Goal: Task Accomplishment & Management: Use online tool/utility

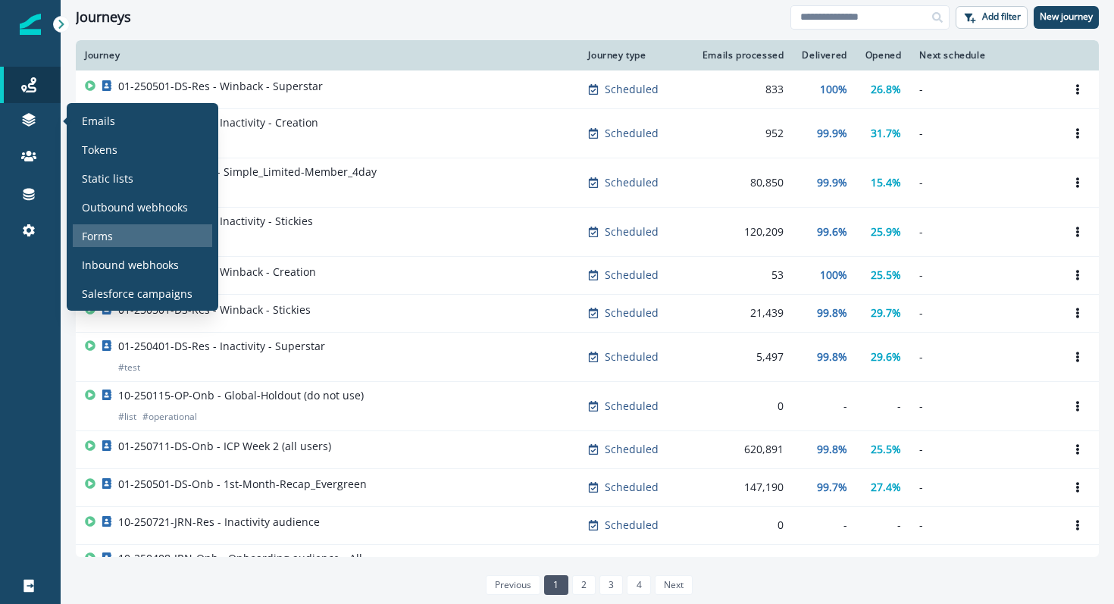
click at [91, 239] on p "Forms" at bounding box center [97, 236] width 31 height 16
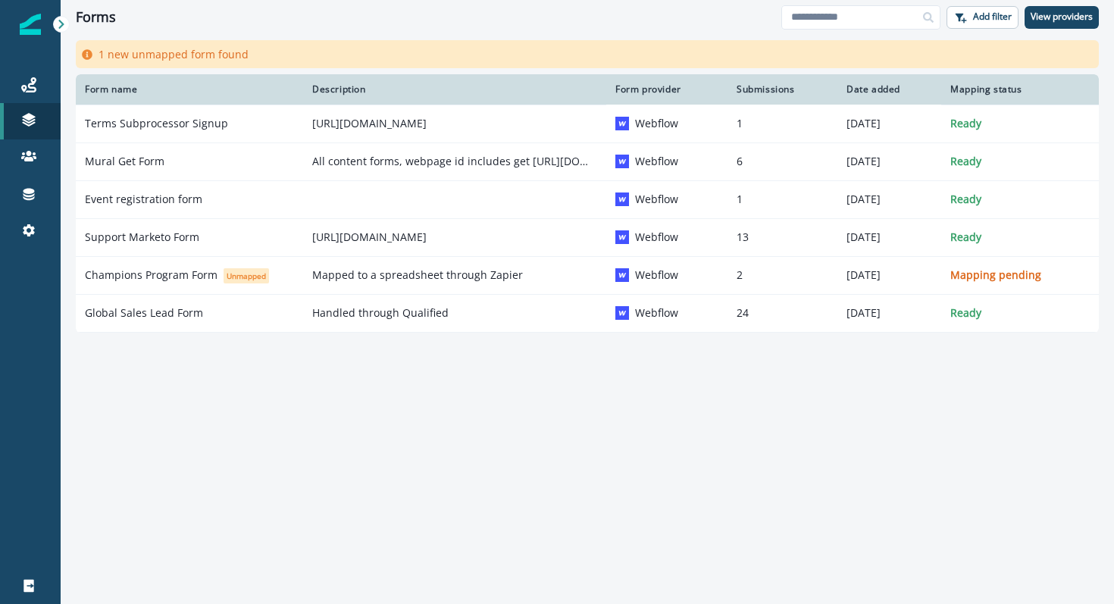
click at [280, 406] on div "Form name Description Form provider Submissions Date added Mapping status Terms…" at bounding box center [588, 319] width 1054 height 491
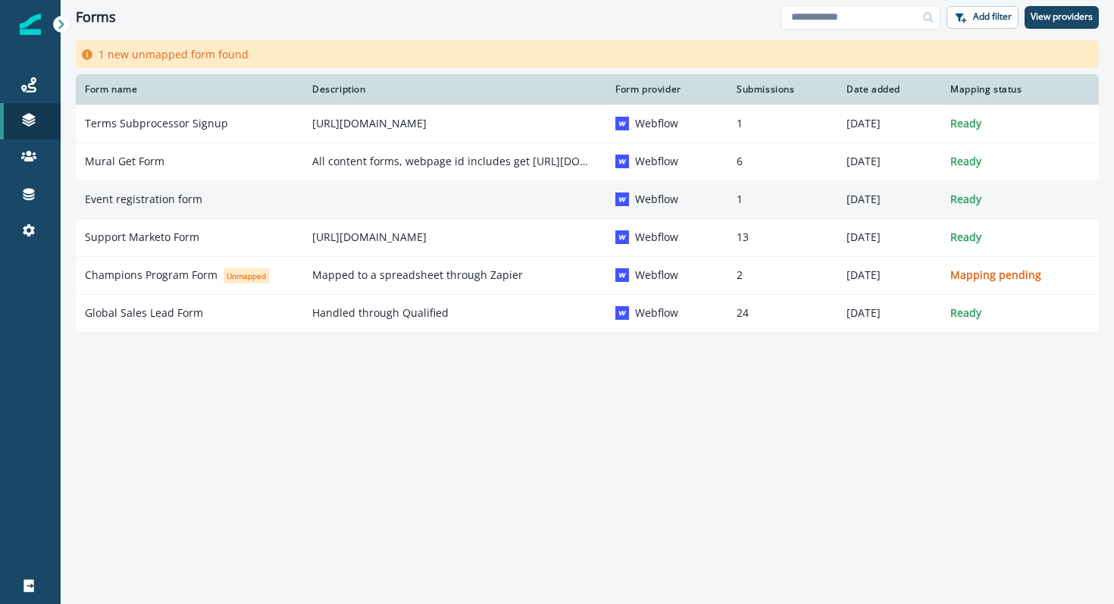
click at [142, 199] on p "Event registration form" at bounding box center [144, 199] width 118 height 15
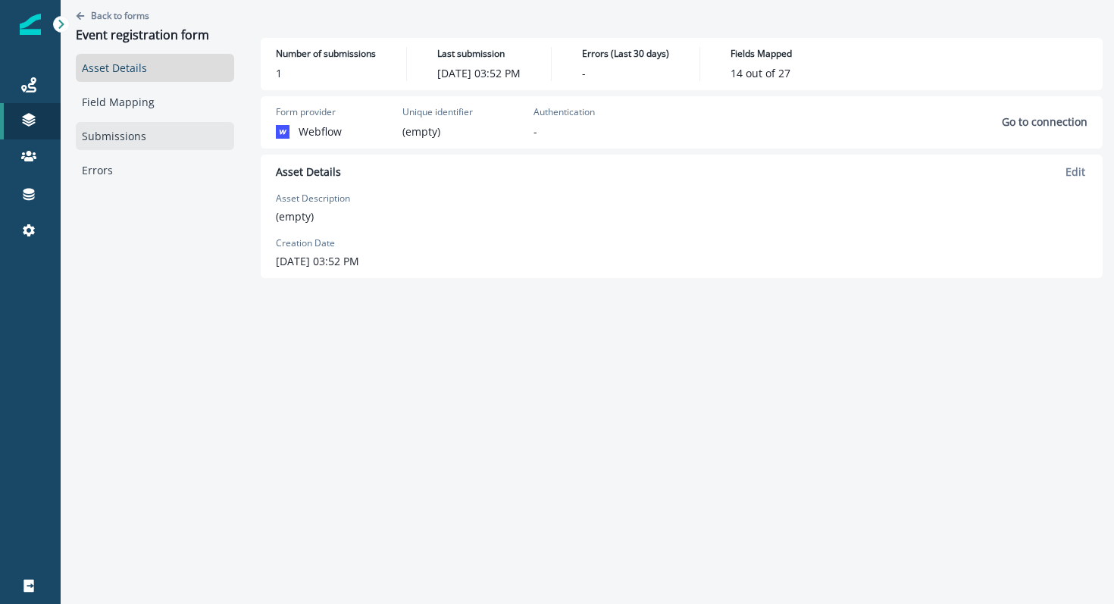
click at [127, 135] on link "Submissions" at bounding box center [155, 136] width 158 height 28
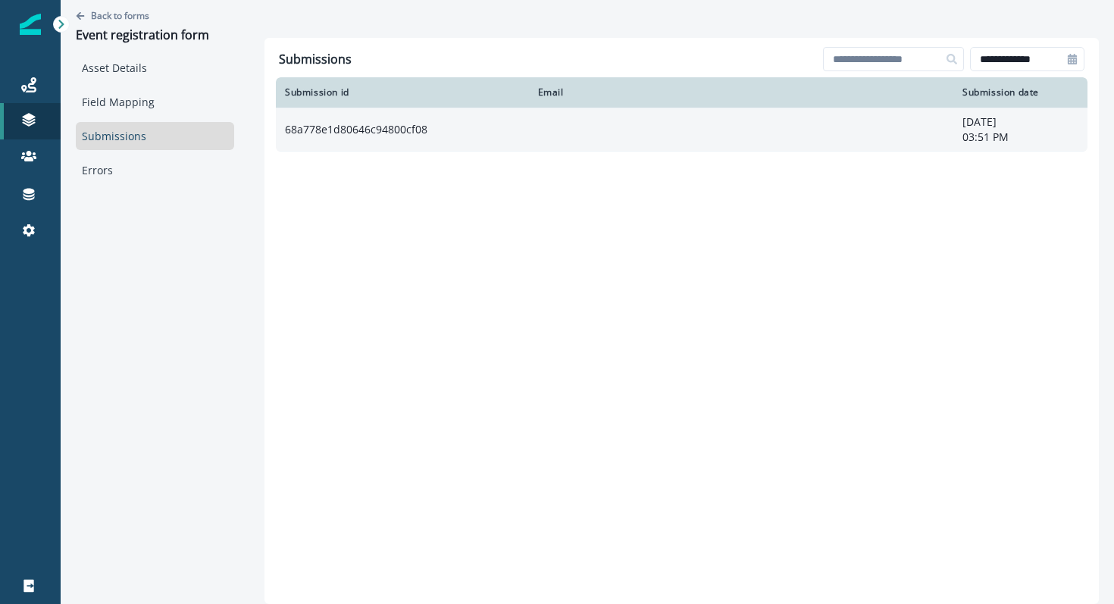
click at [370, 133] on td "68a778e1d80646c94800cf08" at bounding box center [402, 129] width 253 height 43
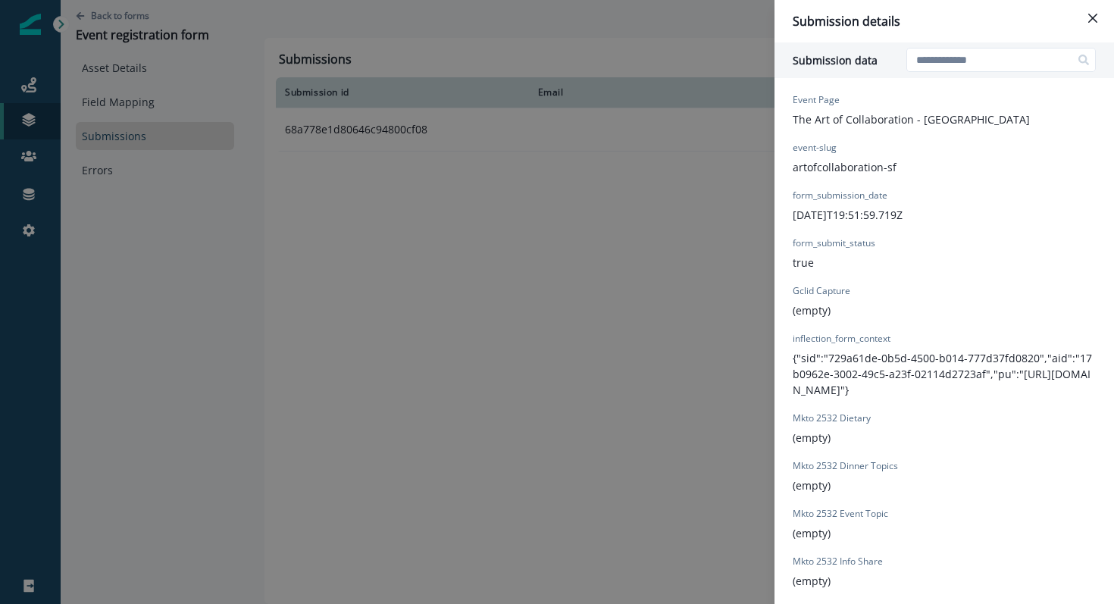
scroll to position [519, 0]
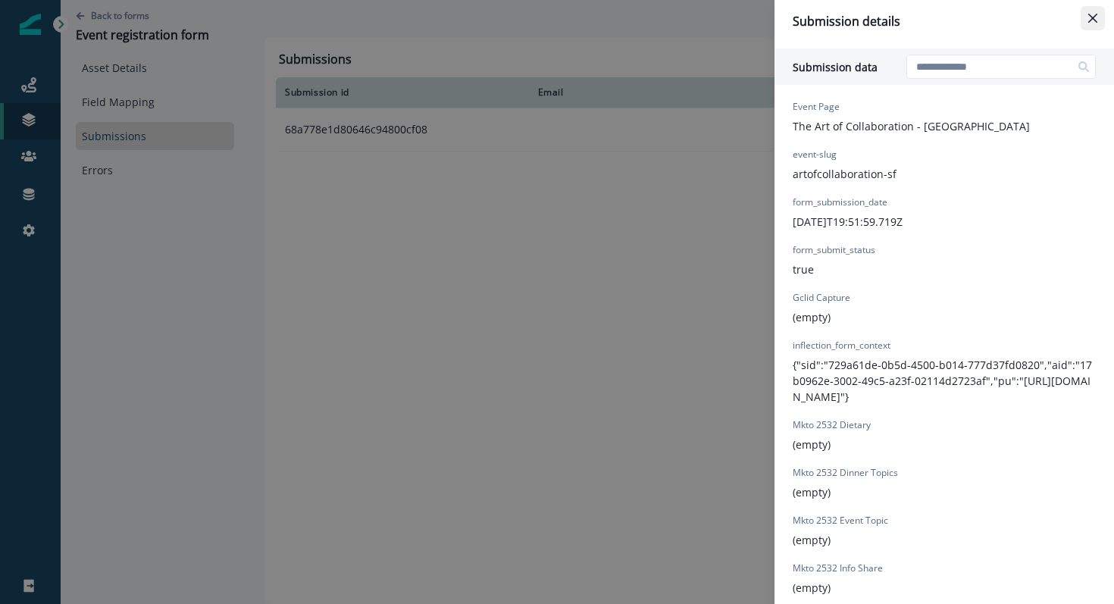
click at [1089, 11] on button "Close" at bounding box center [1093, 18] width 24 height 24
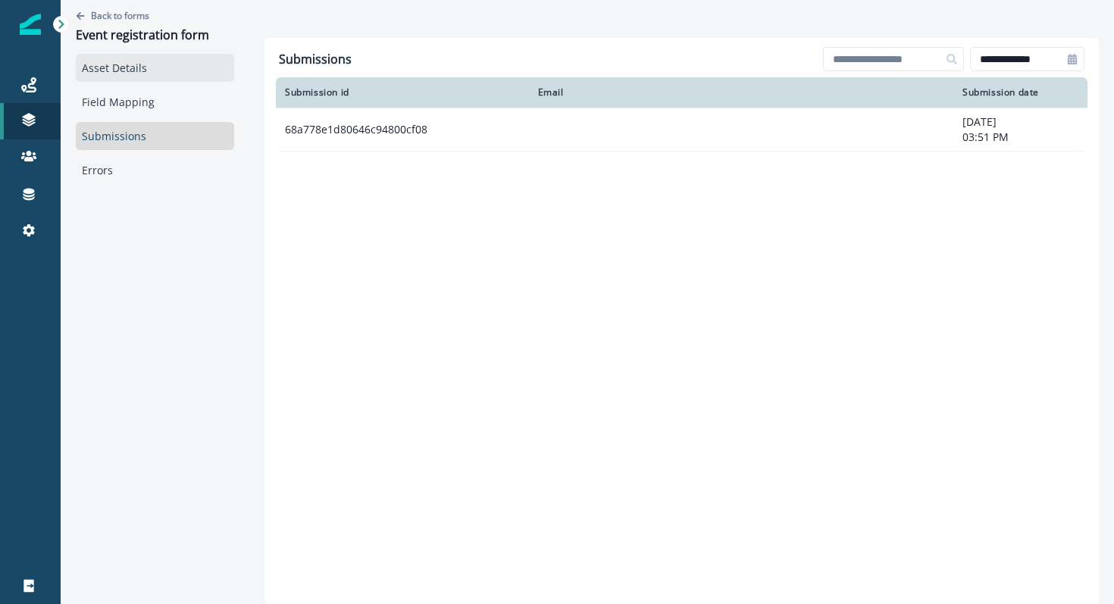
click at [127, 61] on link "Asset Details" at bounding box center [155, 68] width 158 height 28
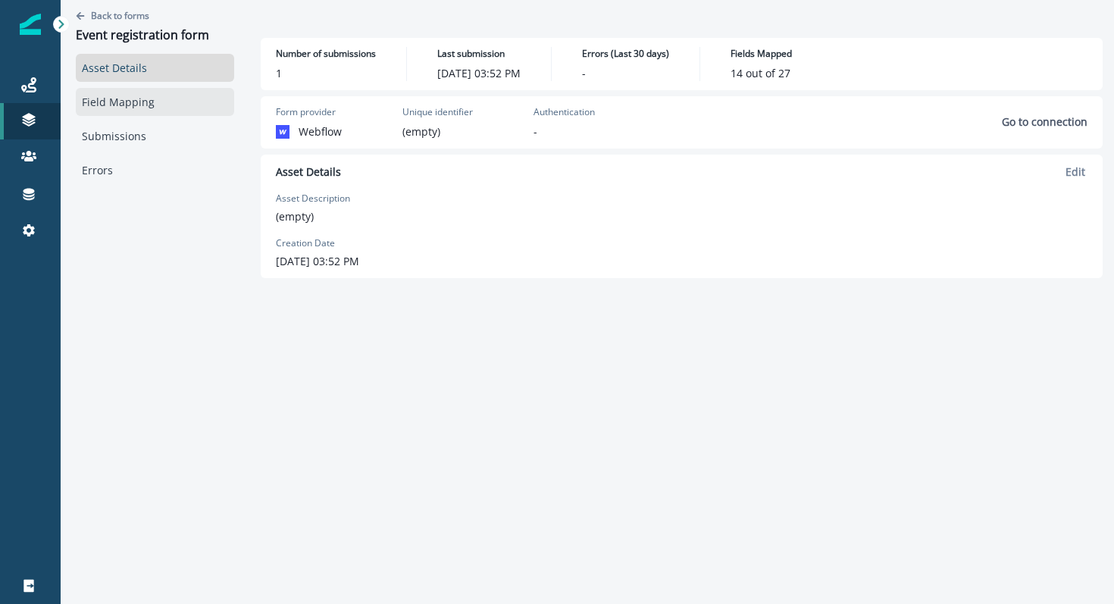
click at [137, 96] on link "Field Mapping" at bounding box center [155, 102] width 158 height 28
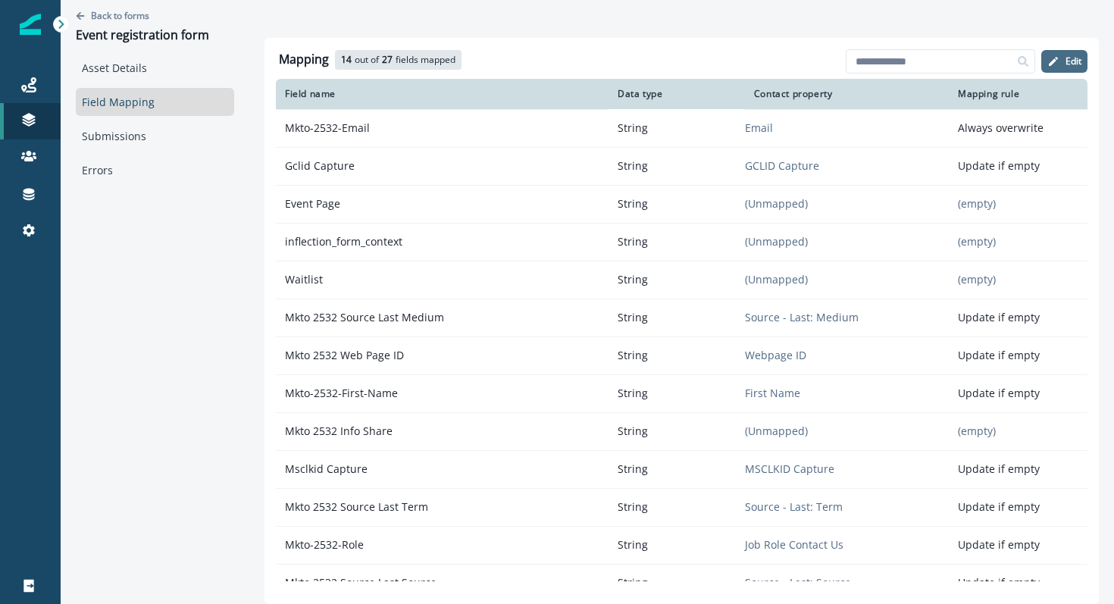
click at [1070, 56] on p "Edit" at bounding box center [1074, 61] width 16 height 11
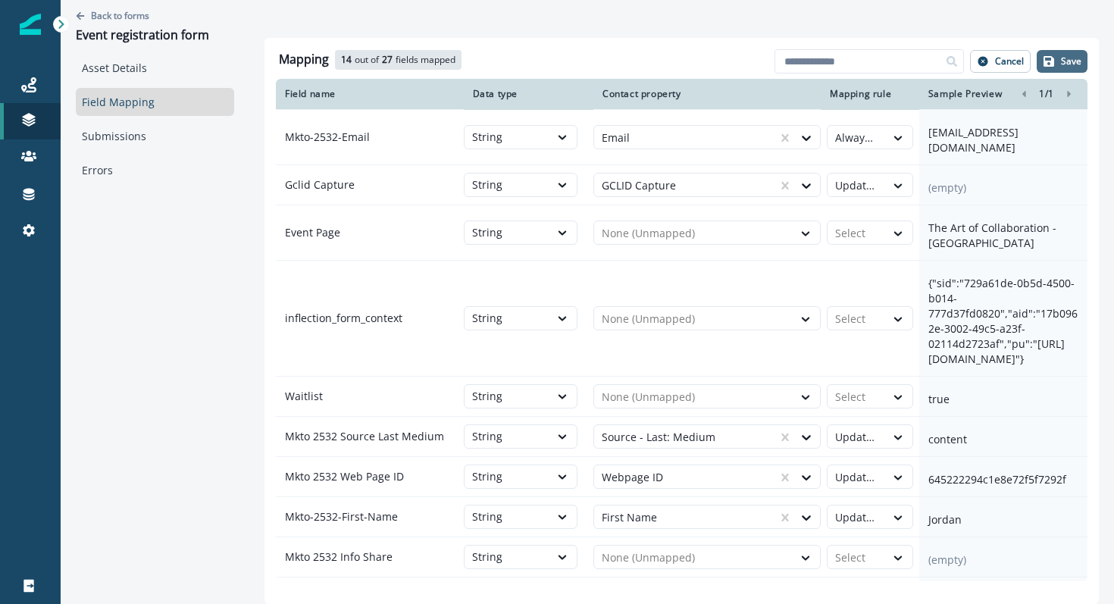
scroll to position [733, 0]
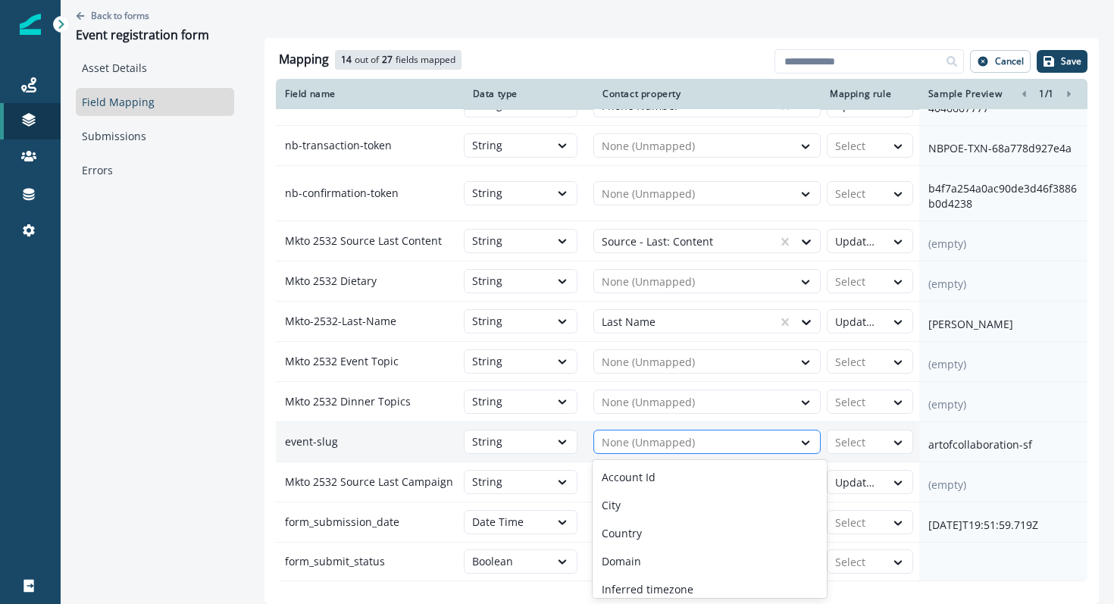
click at [637, 441] on div at bounding box center [693, 443] width 183 height 18
type input "*"
click at [799, 435] on icon at bounding box center [806, 442] width 14 height 15
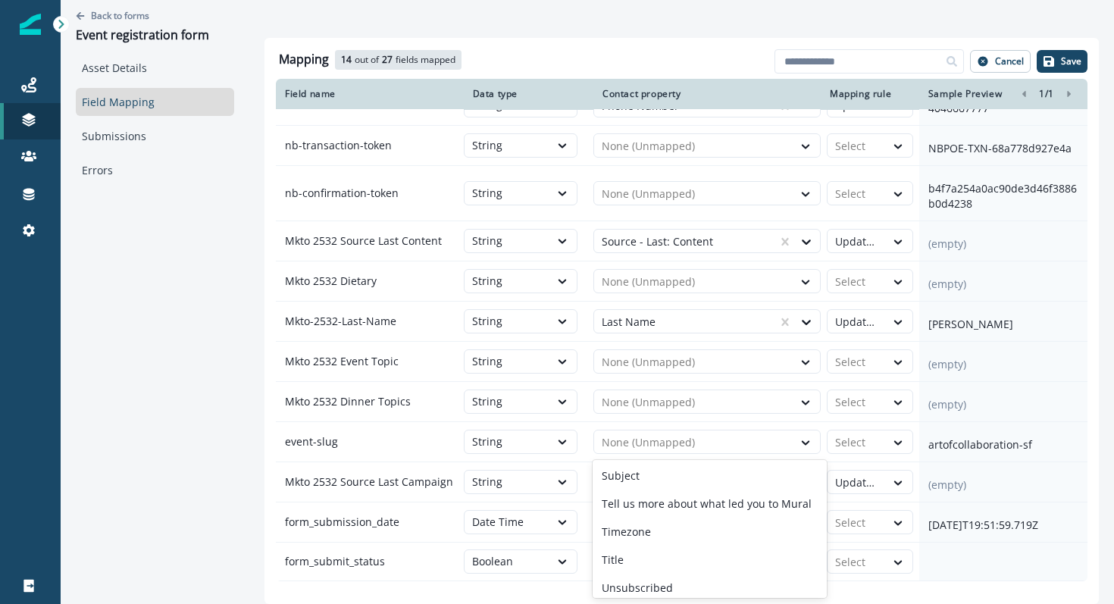
scroll to position [345, 0]
click at [201, 437] on div "Back to forms Event registration form Asset Details Field Mapping Submissions E…" at bounding box center [155, 283] width 189 height 566
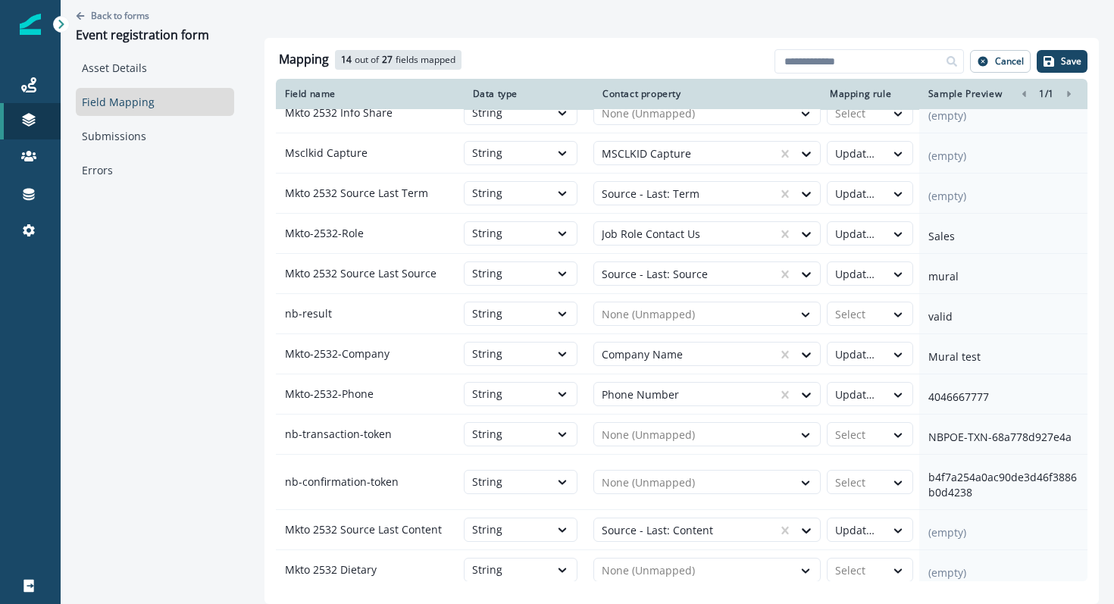
scroll to position [146, 0]
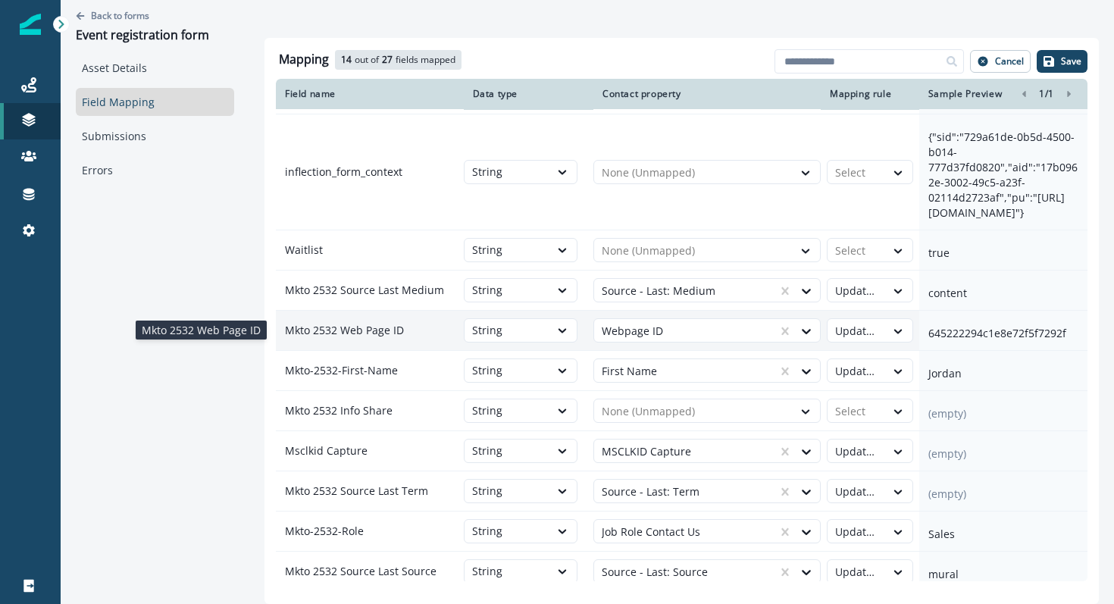
drag, startPoint x: 406, startPoint y: 335, endPoint x: 283, endPoint y: 328, distance: 123.1
click at [283, 328] on p "Mkto 2532 Web Page ID" at bounding box center [370, 330] width 188 height 27
copy p "Mkto 2532 Web Page ID"
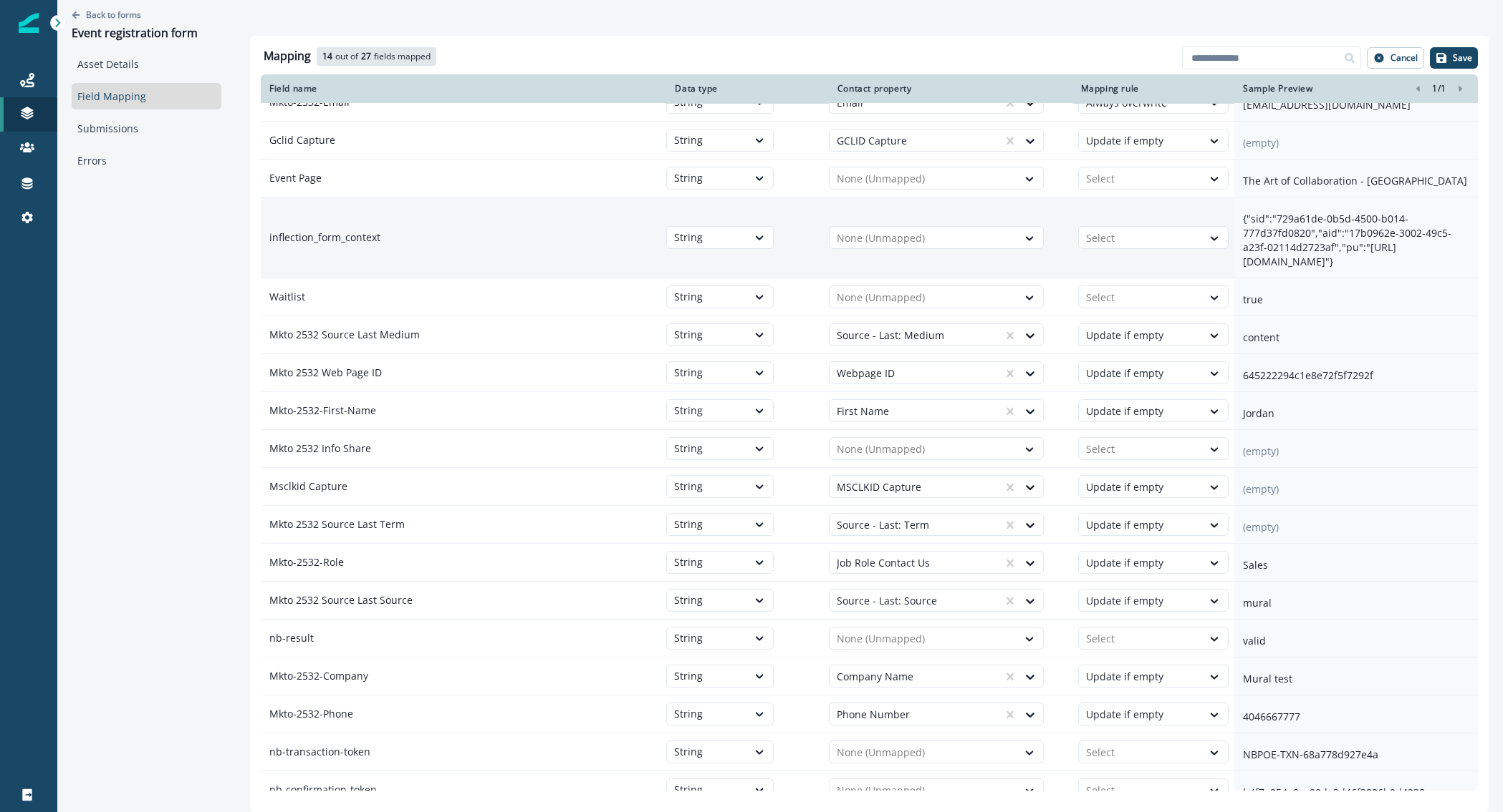
scroll to position [0, 0]
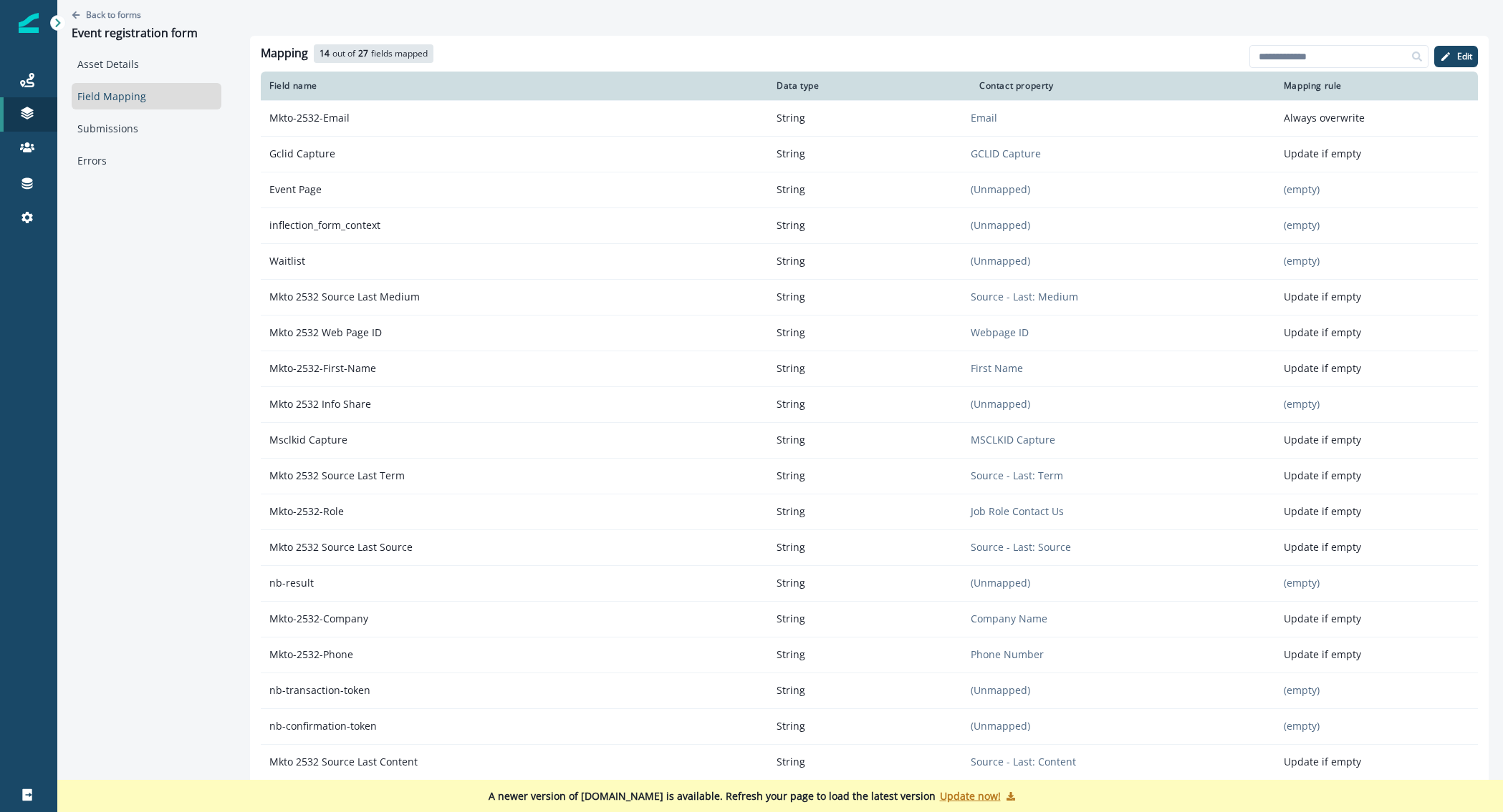
click at [105, 96] on link "Field Mapping" at bounding box center [146, 96] width 149 height 26
click at [91, 13] on p "Back to forms" at bounding box center [113, 14] width 55 height 12
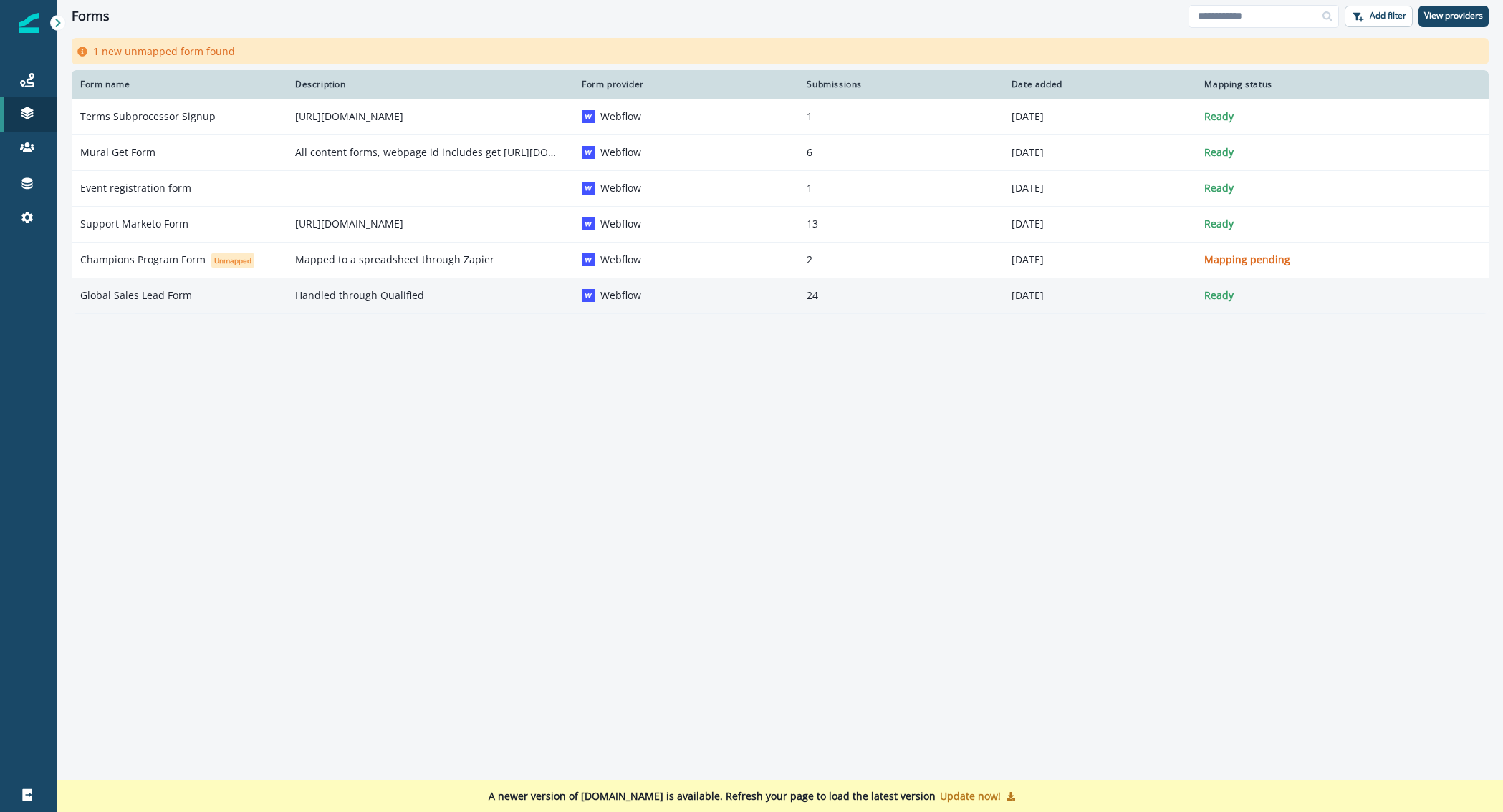
drag, startPoint x: 241, startPoint y: 446, endPoint x: 203, endPoint y: 290, distance: 160.6
click at [241, 445] on div "Form name Description Form provider Submissions Date added Mapping status Terms…" at bounding box center [780, 422] width 1445 height 705
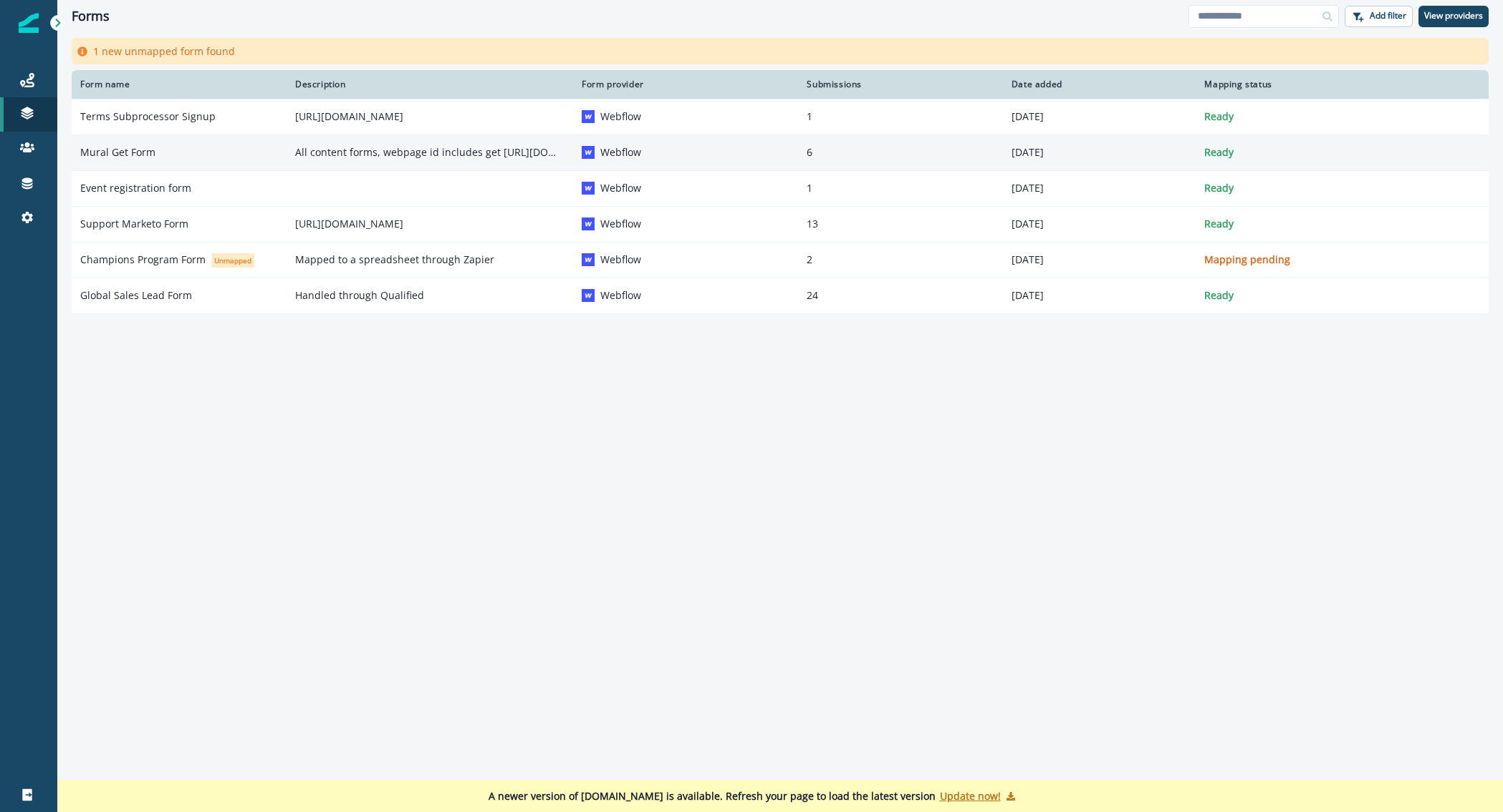
click at [145, 153] on p "Mural Get Form" at bounding box center [118, 152] width 76 height 14
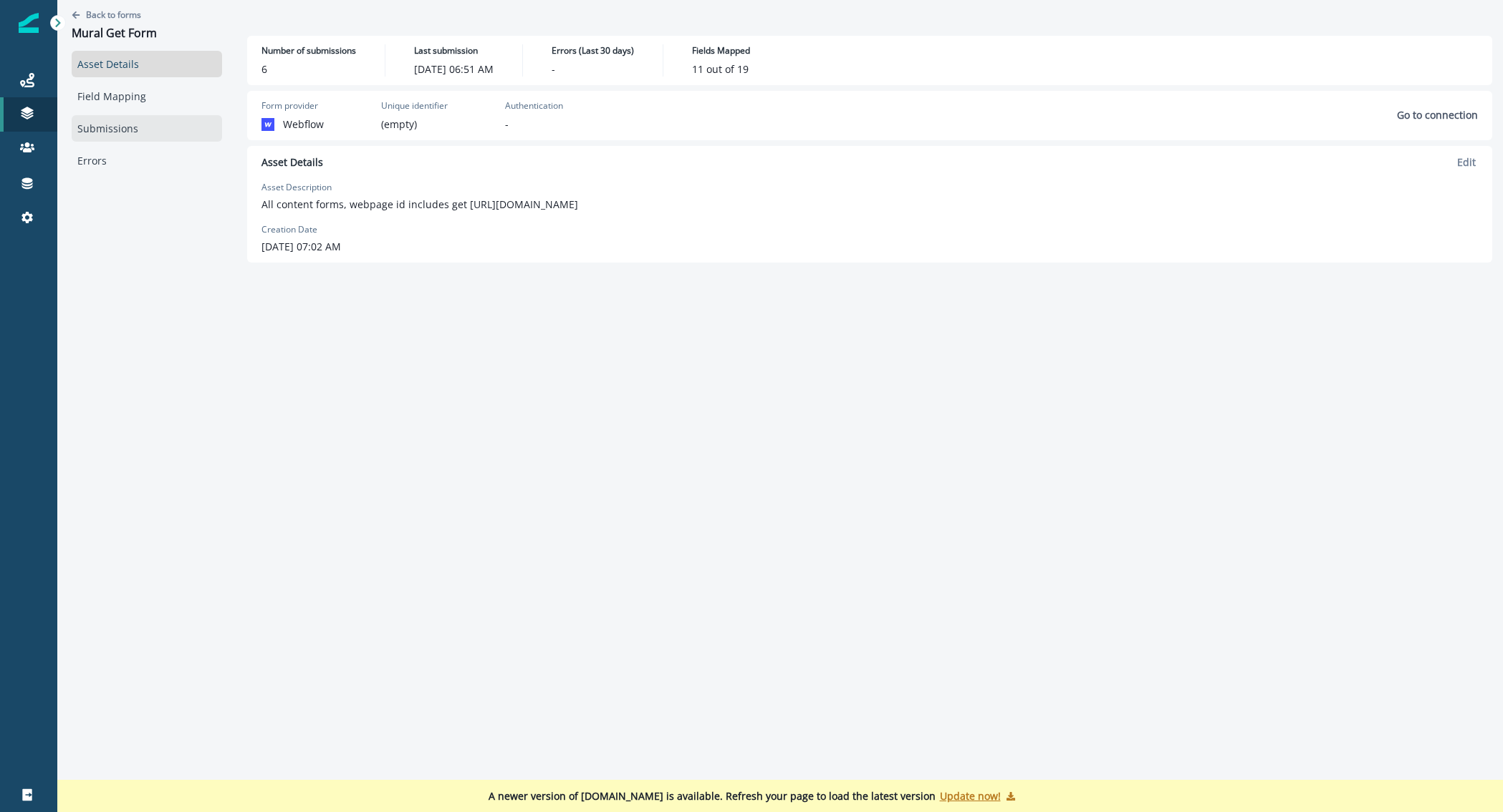
click at [108, 121] on link "Submissions" at bounding box center [146, 128] width 150 height 26
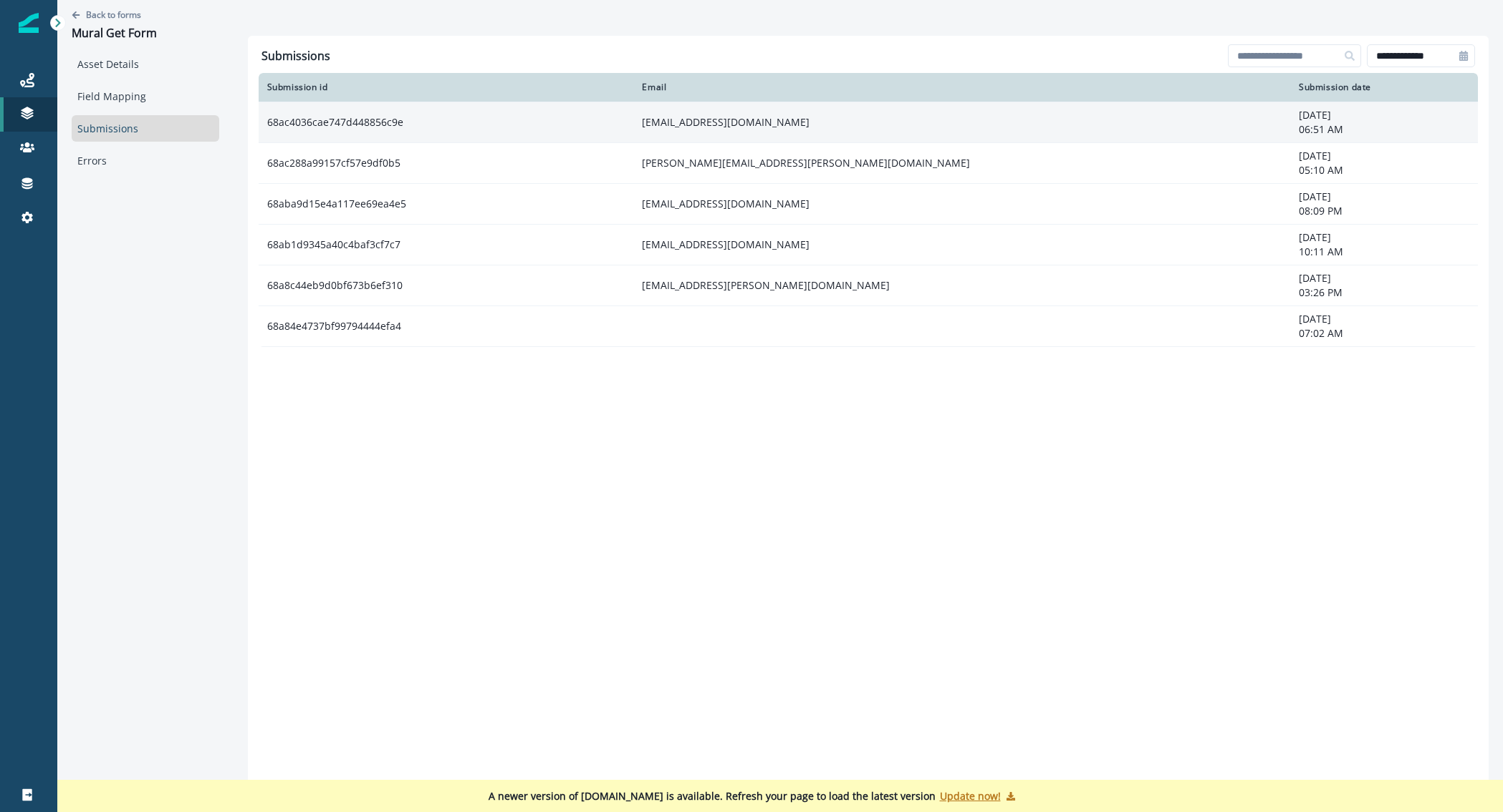
click at [722, 122] on td "lirya@mural.co" at bounding box center [961, 122] width 657 height 41
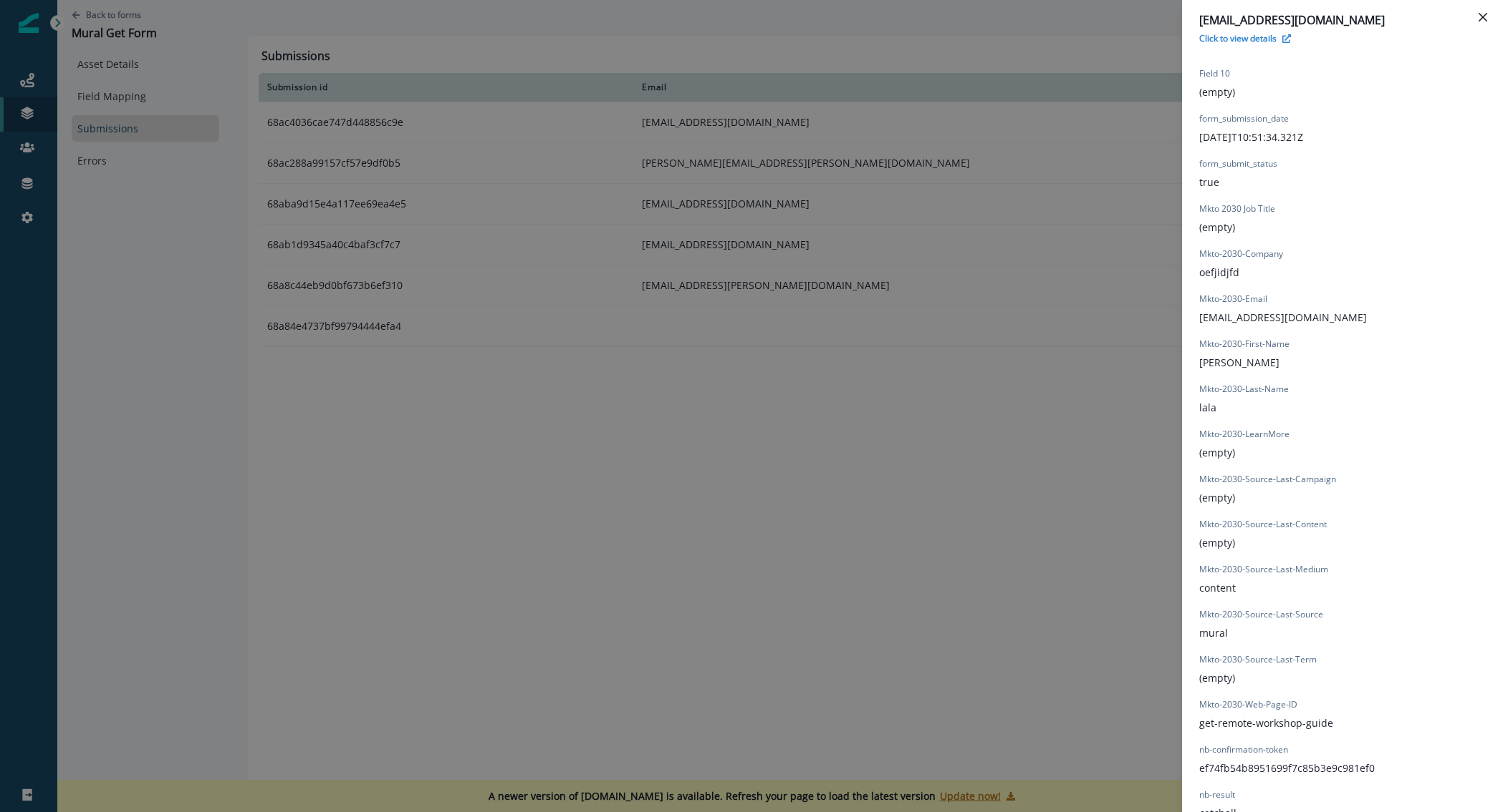
scroll to position [287, 0]
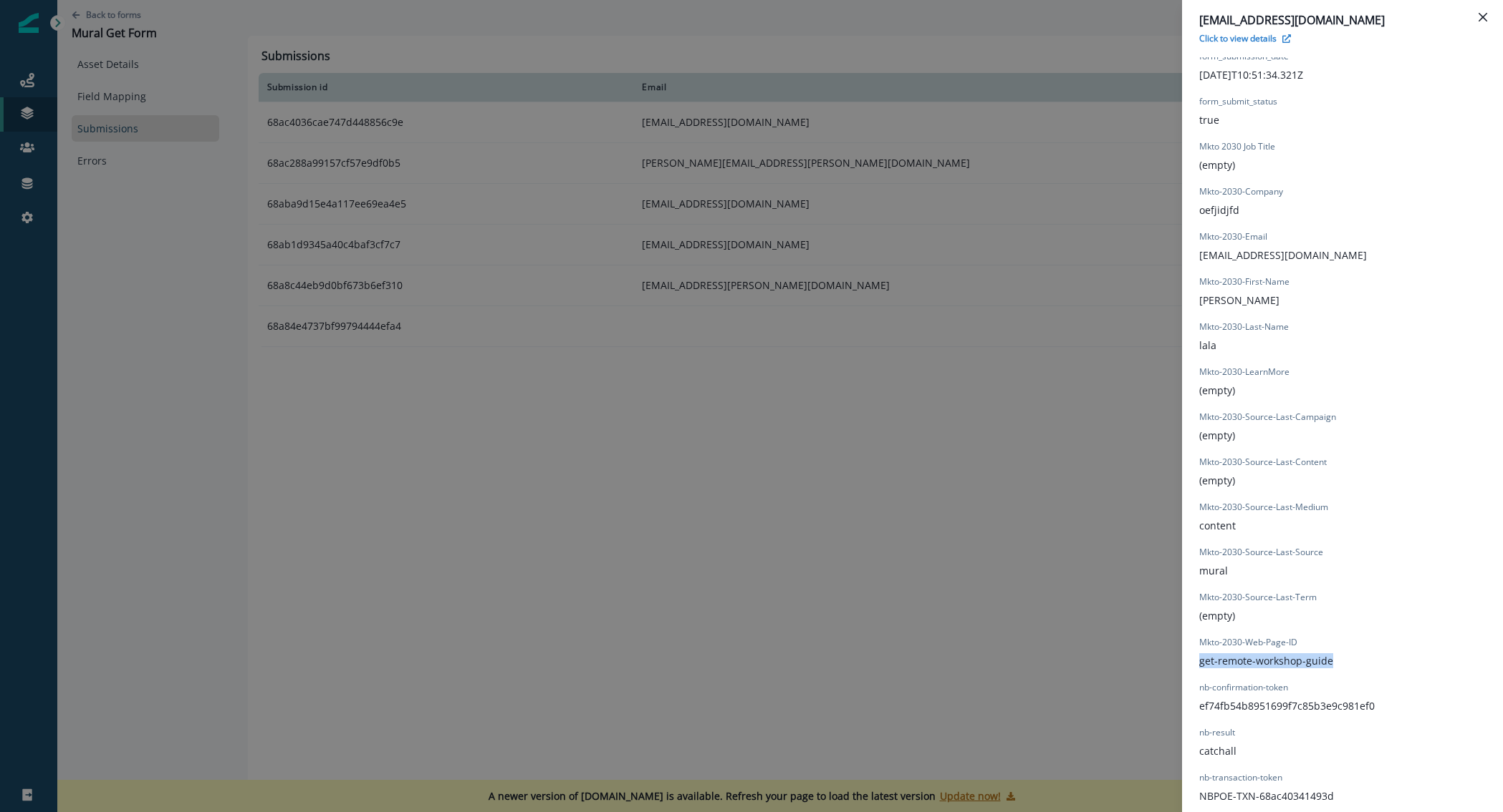
drag, startPoint x: 1198, startPoint y: 663, endPoint x: 1332, endPoint y: 664, distance: 134.0
click at [1332, 664] on div "Field 10 (empty) form_submission_date 2025-08-25T10:51:34.321Z form_submit_stat…" at bounding box center [1287, 404] width 176 height 799
drag, startPoint x: 1339, startPoint y: 661, endPoint x: 1195, endPoint y: 658, distance: 144.0
click at [1195, 658] on div "Field 10 (empty) form_submission_date 2025-08-25T10:51:34.321Z form_submit_stat…" at bounding box center [1342, 404] width 321 height 816
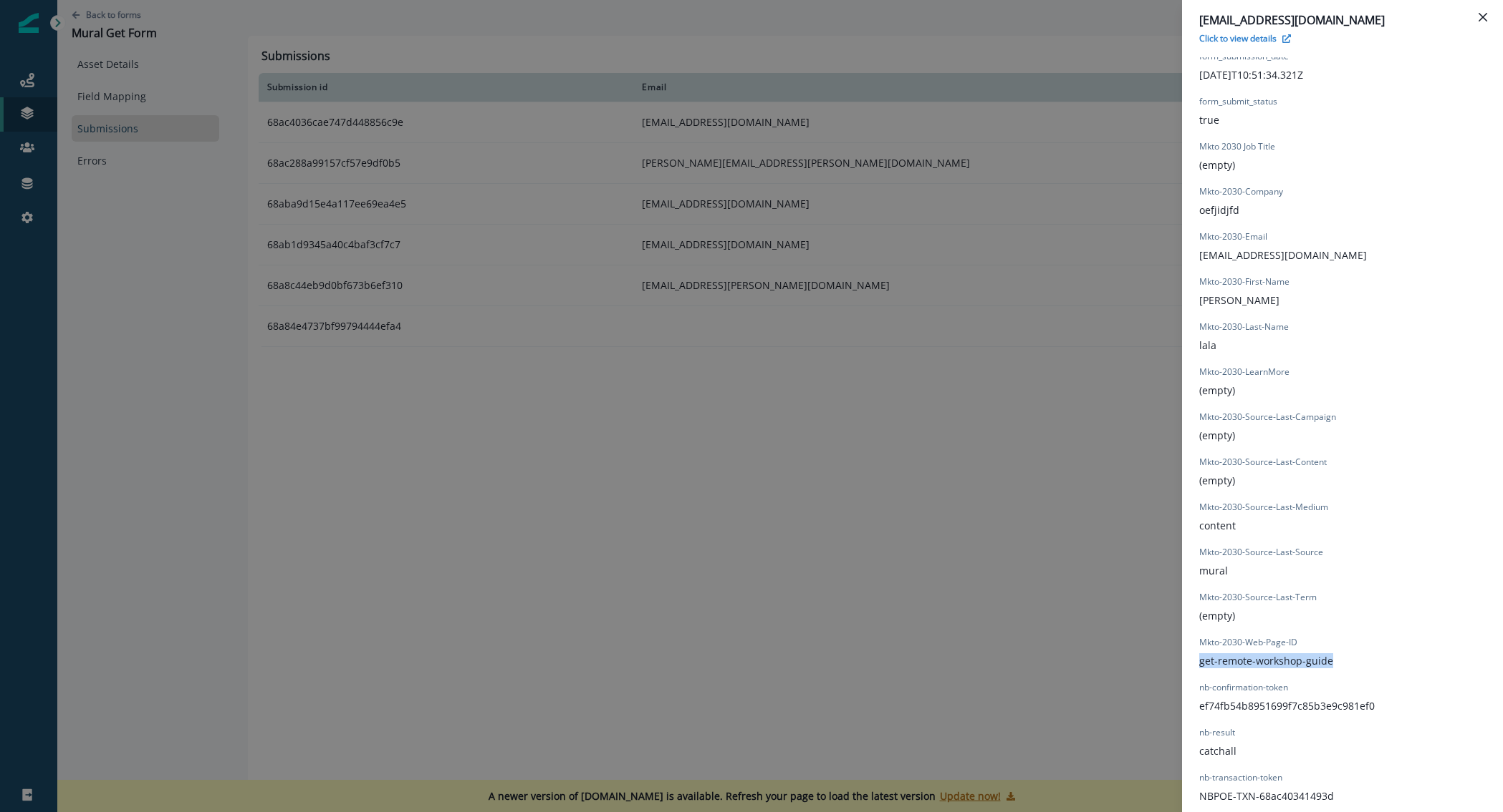
drag, startPoint x: 1485, startPoint y: 19, endPoint x: 1474, endPoint y: 19, distance: 11.0
click at [1485, 19] on icon "Close" at bounding box center [1482, 17] width 9 height 8
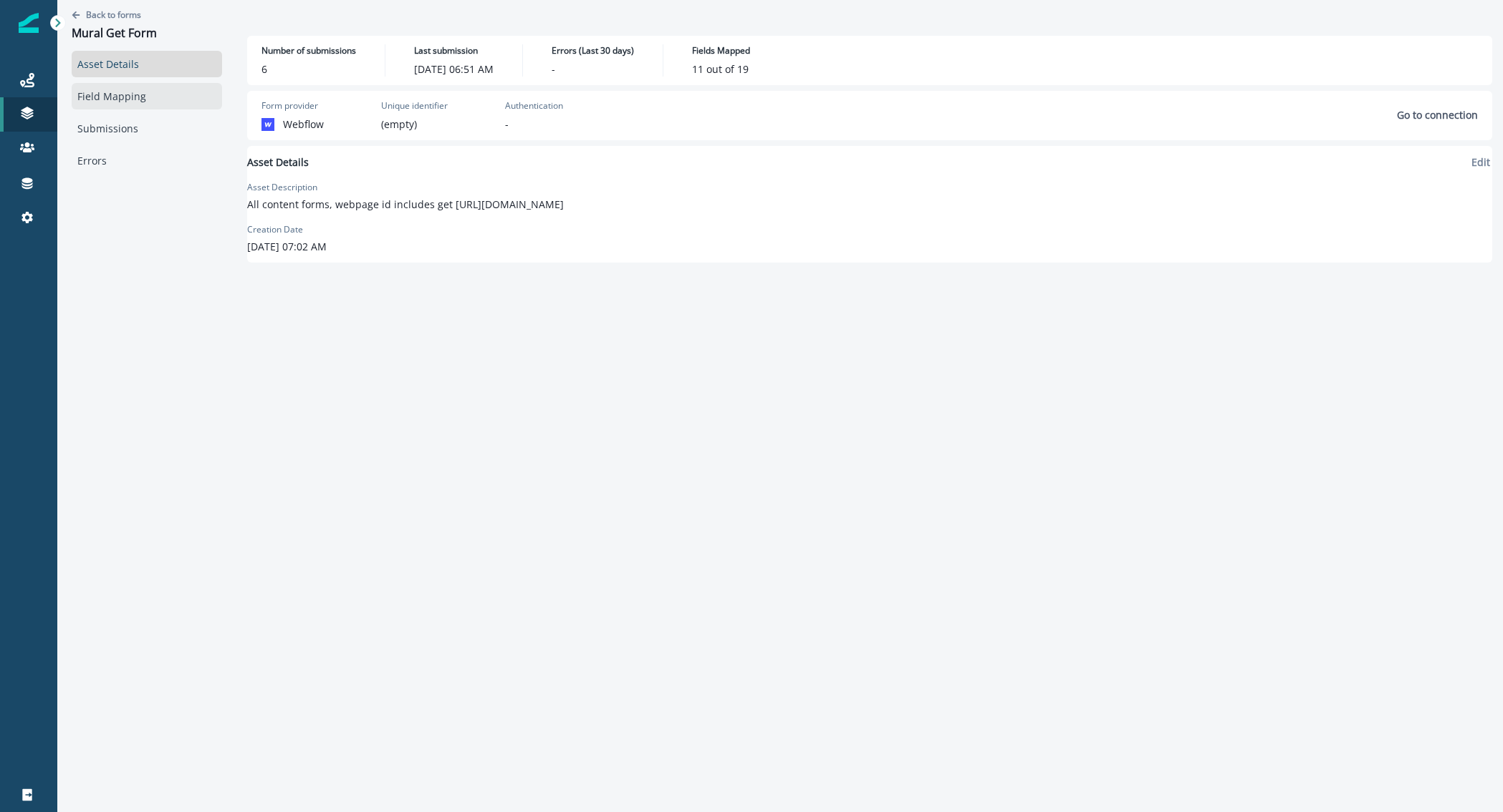
click at [96, 94] on link "Field Mapping" at bounding box center [146, 96] width 150 height 26
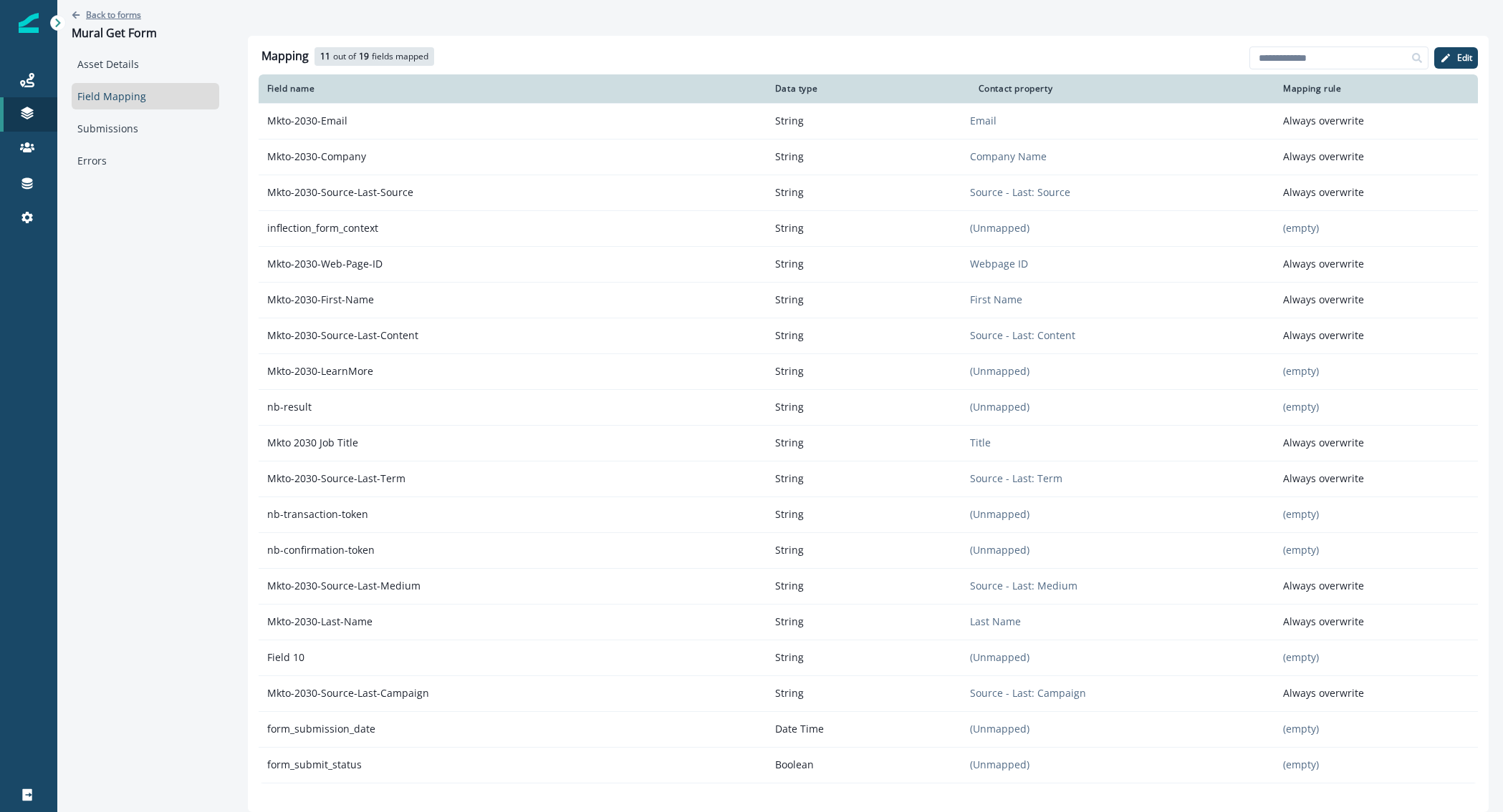
click at [94, 19] on p "Back to forms" at bounding box center [113, 14] width 55 height 12
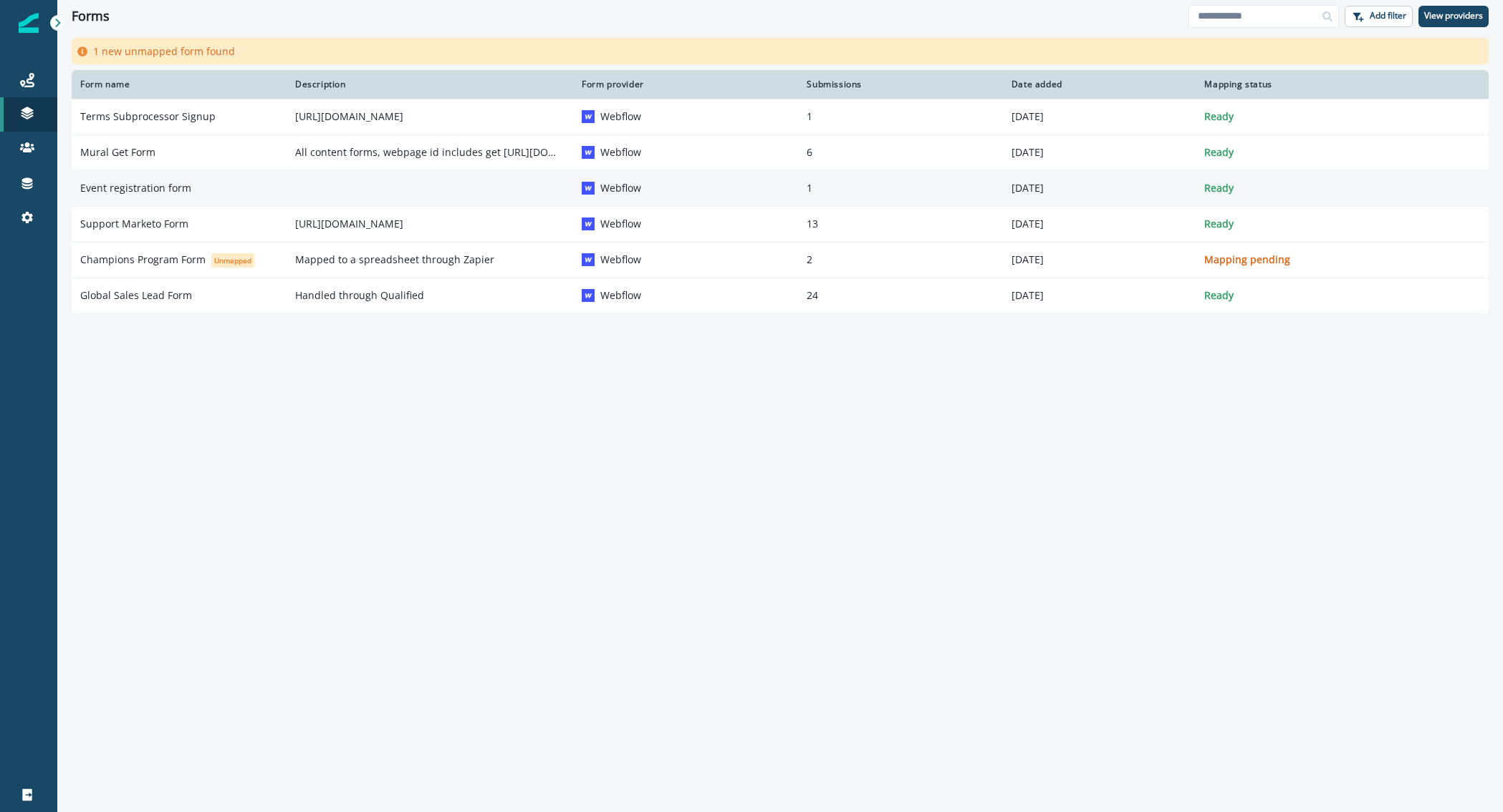
click at [135, 191] on p "Event registration form" at bounding box center [136, 188] width 111 height 14
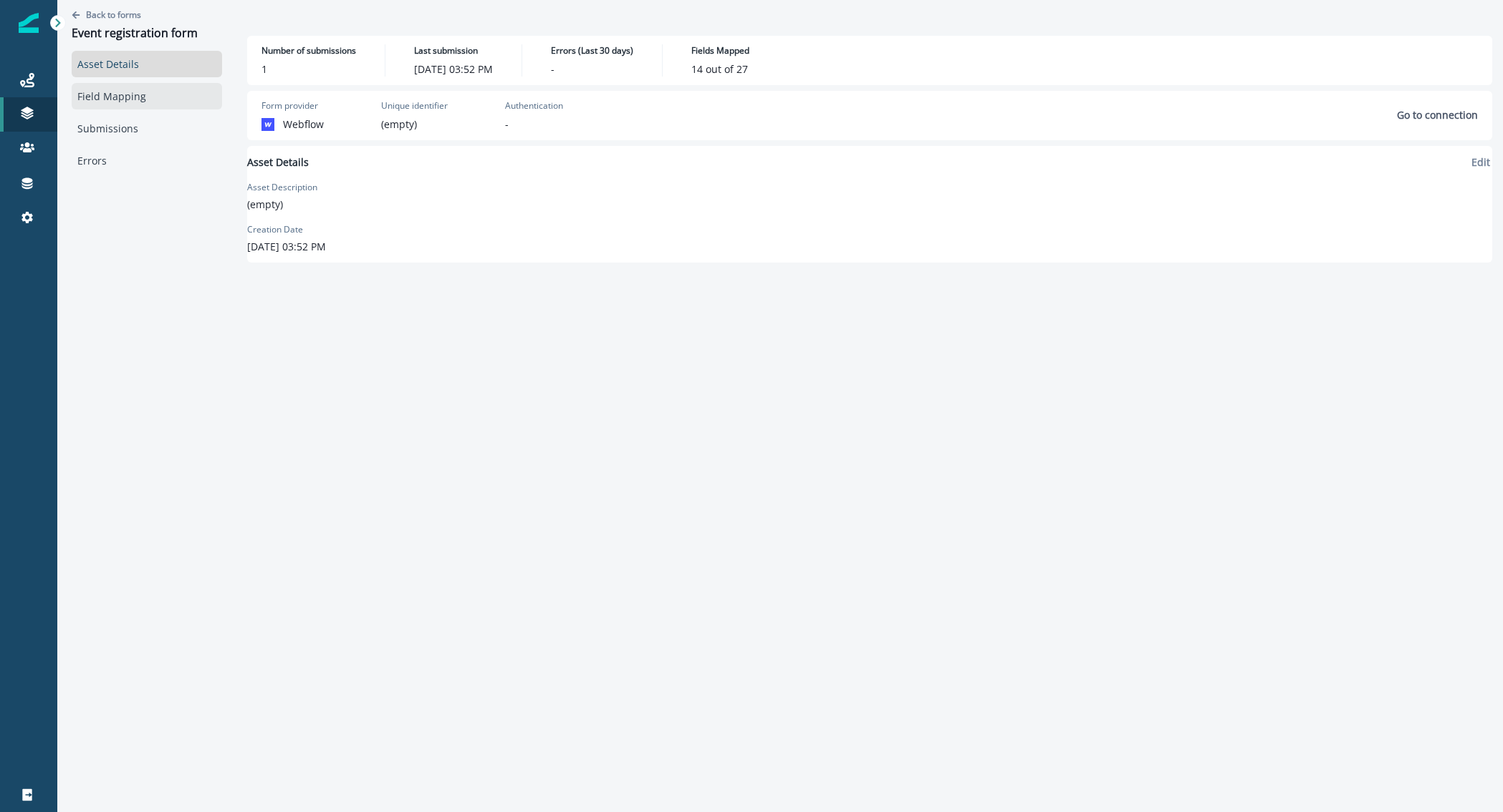
click at [111, 101] on link "Field Mapping" at bounding box center [146, 96] width 150 height 26
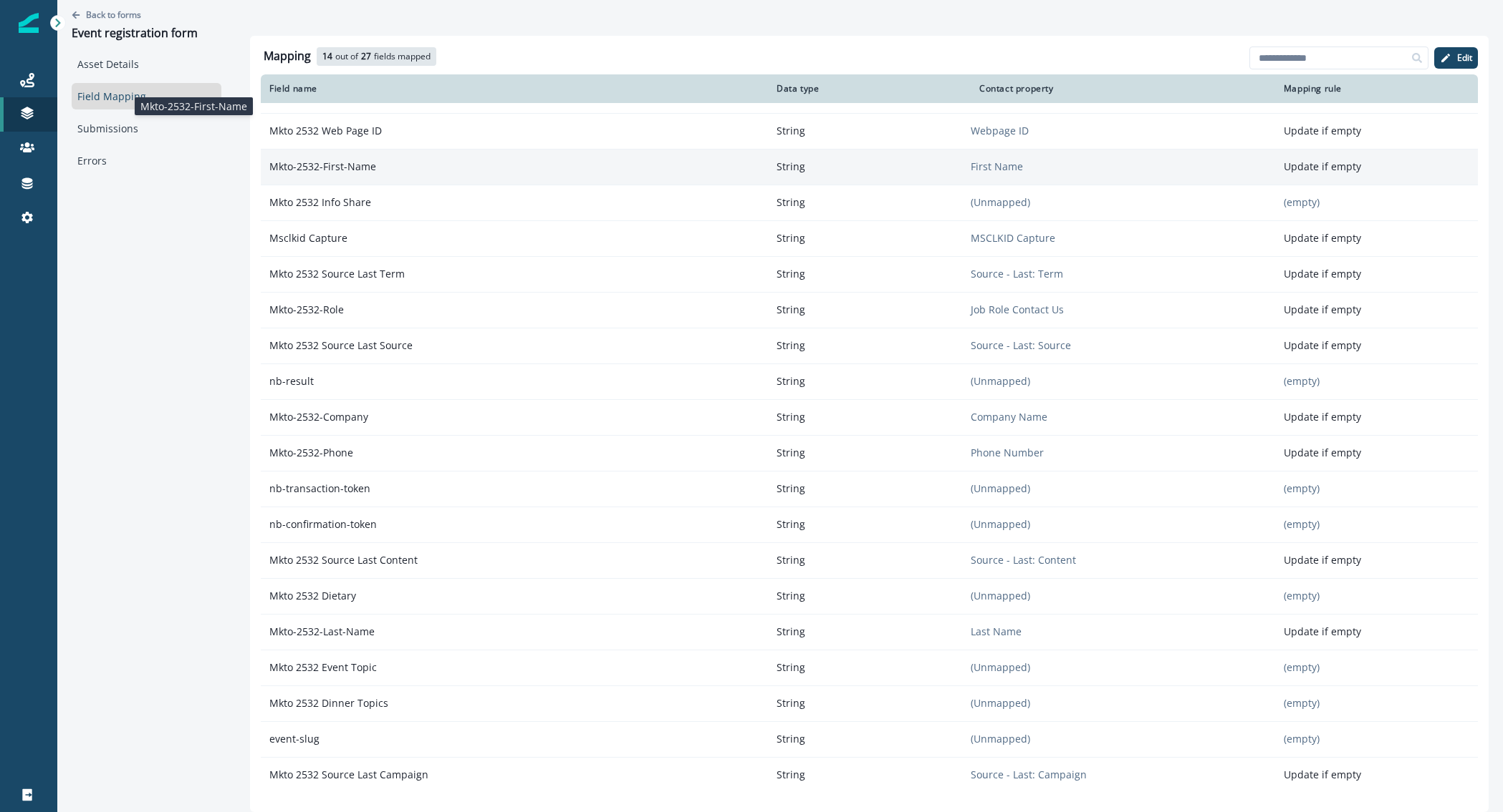
scroll to position [279, 0]
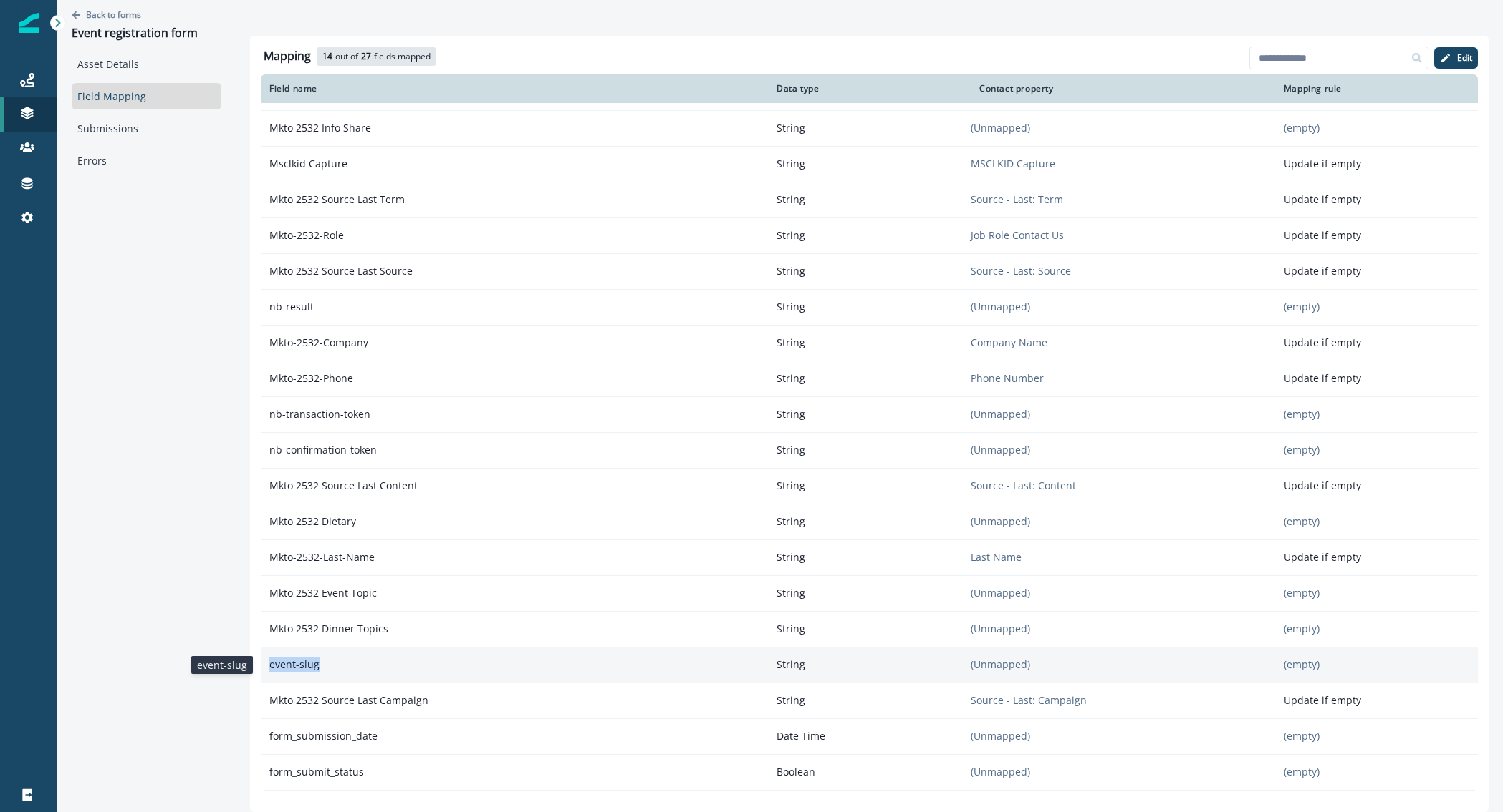
drag, startPoint x: 266, startPoint y: 663, endPoint x: 331, endPoint y: 668, distance: 65.2
click at [331, 668] on p "event-slug" at bounding box center [514, 665] width 507 height 25
